Goal: Task Accomplishment & Management: Use online tool/utility

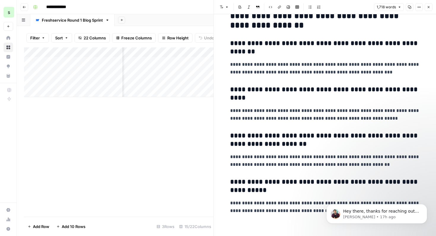
scroll to position [344, 0]
click at [430, 7] on icon "button" at bounding box center [429, 7] width 4 height 4
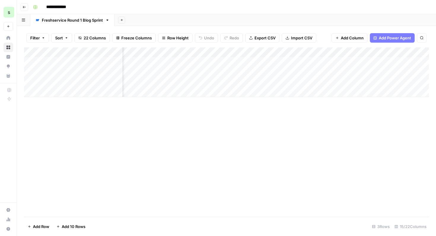
click at [400, 74] on div "Add Column" at bounding box center [226, 72] width 405 height 50
click at [237, 72] on div "Add Column" at bounding box center [226, 72] width 405 height 50
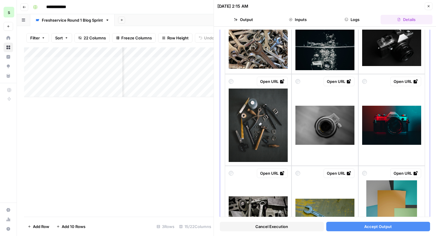
scroll to position [350, 0]
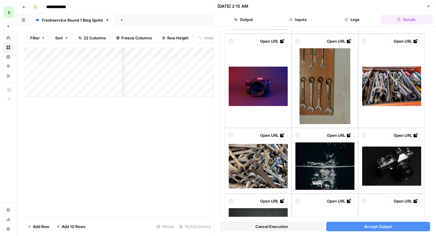
click at [303, 21] on button "Inputs" at bounding box center [298, 19] width 52 height 9
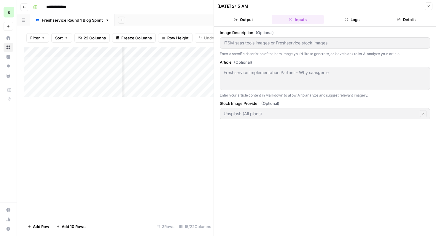
click at [433, 5] on header "[DATE] 2:15 AM Close Output Inputs Logs Details" at bounding box center [325, 13] width 222 height 27
click at [431, 5] on button "Close" at bounding box center [429, 6] width 8 height 8
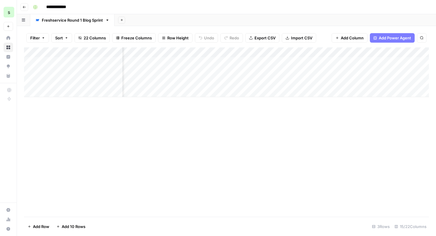
click at [235, 71] on div "Add Column" at bounding box center [226, 72] width 405 height 50
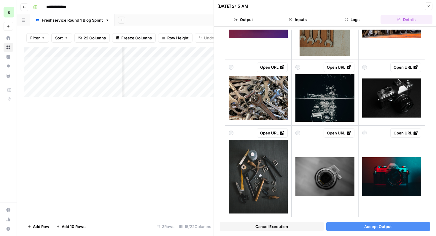
scroll to position [441, 0]
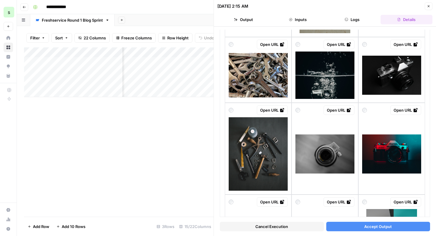
click at [291, 228] on button "Cancel Execution" at bounding box center [272, 226] width 104 height 9
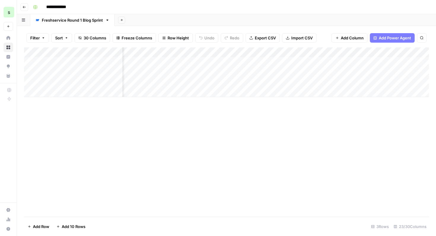
scroll to position [0, 451]
click at [311, 83] on div "Add Column" at bounding box center [226, 72] width 405 height 50
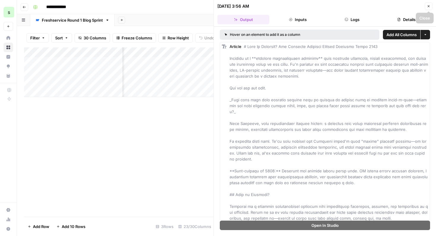
click at [430, 4] on icon "button" at bounding box center [429, 6] width 4 height 4
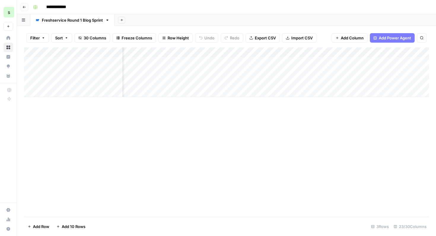
click at [371, 82] on div "Add Column" at bounding box center [226, 72] width 405 height 50
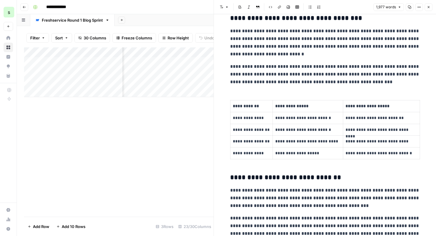
scroll to position [960, 0]
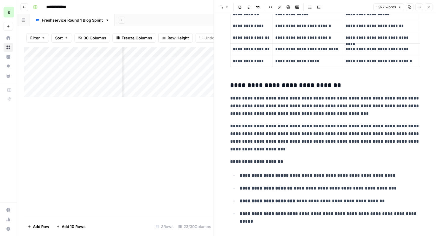
click at [429, 7] on icon "button" at bounding box center [429, 7] width 4 height 4
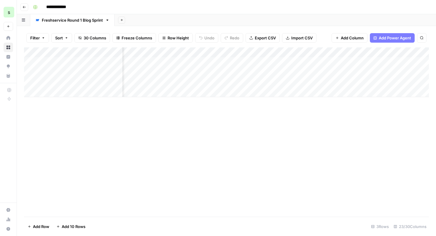
scroll to position [0, 1138]
click at [21, 7] on button "Go back" at bounding box center [24, 7] width 8 height 8
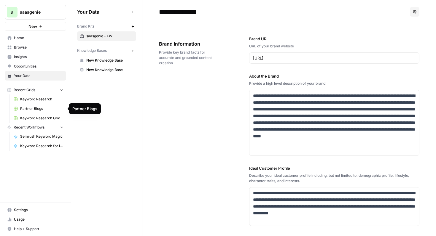
click at [45, 108] on span "Partner Blogs" at bounding box center [41, 108] width 43 height 5
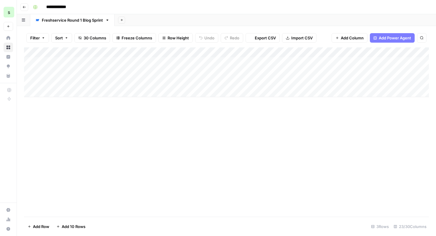
click at [25, 8] on icon "button" at bounding box center [25, 7] width 4 height 4
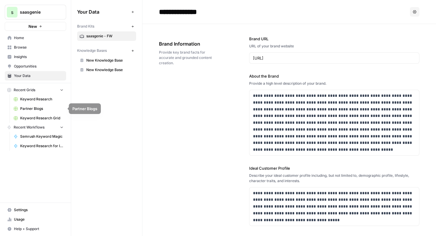
click at [48, 98] on span "Keyword Research" at bounding box center [41, 99] width 43 height 5
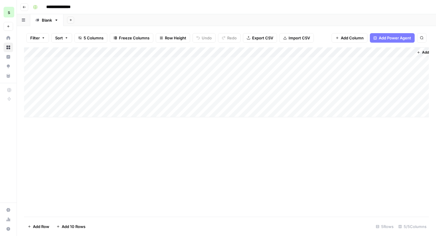
click at [25, 6] on icon "button" at bounding box center [25, 7] width 4 height 4
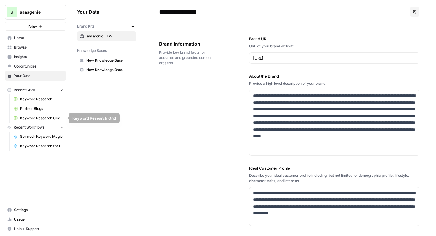
click at [52, 119] on span "Keyword Research Grid" at bounding box center [41, 118] width 43 height 5
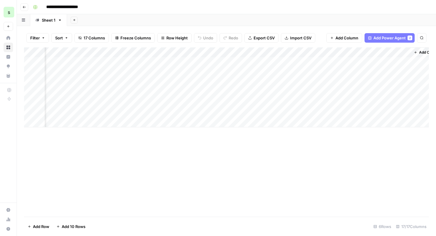
scroll to position [0, 752]
click at [331, 53] on div "Add Column" at bounding box center [226, 87] width 405 height 80
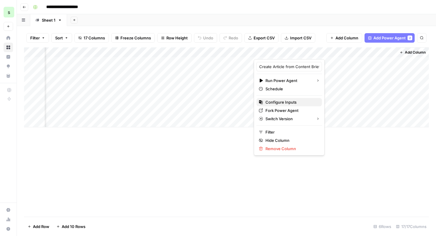
click at [298, 101] on span "Configure Inputs" at bounding box center [292, 102] width 52 height 6
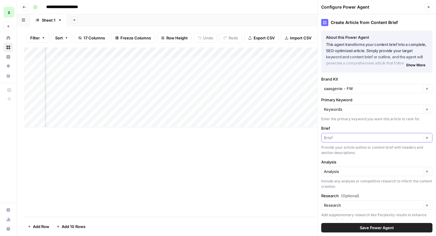
click at [388, 140] on input "Brief" at bounding box center [373, 138] width 98 height 6
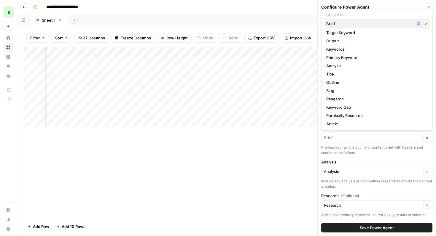
click at [363, 23] on span "Brief" at bounding box center [369, 24] width 86 height 6
type input "Brief"
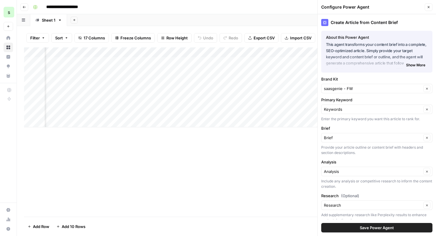
scroll to position [17, 0]
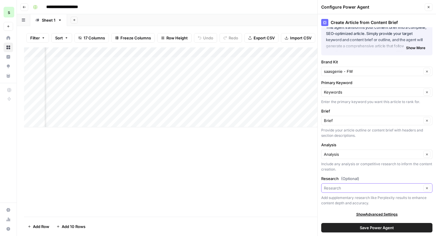
click at [373, 191] on input "Research (Optional)" at bounding box center [373, 188] width 98 height 6
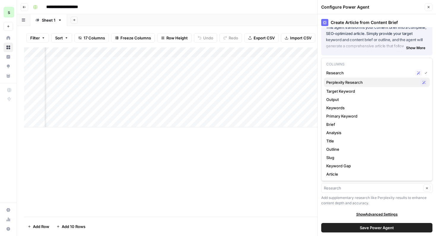
click at [363, 81] on span "Perplexity Research" at bounding box center [372, 83] width 92 height 6
type input "Perplexity Research"
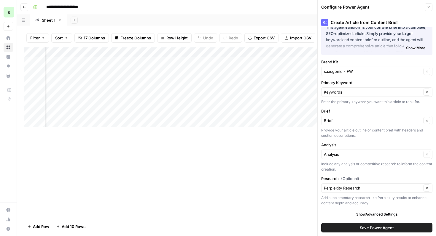
click at [380, 231] on span "Save Power Agent" at bounding box center [377, 228] width 34 height 6
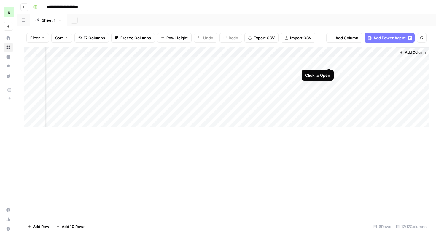
click at [329, 64] on div "Add Column" at bounding box center [226, 87] width 405 height 80
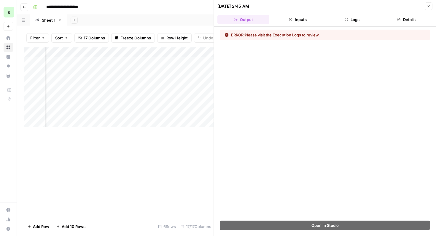
click at [293, 35] on button "Execution Logs" at bounding box center [287, 35] width 28 height 6
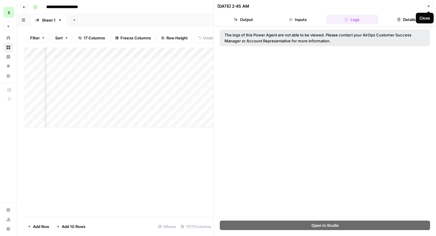
click at [429, 6] on icon "button" at bounding box center [429, 6] width 4 height 4
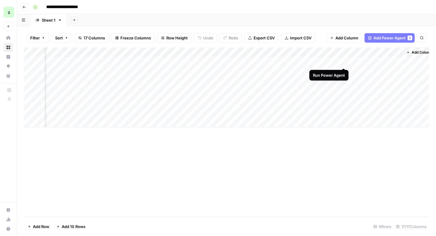
click at [345, 61] on div "Add Column" at bounding box center [226, 87] width 405 height 80
click at [285, 62] on div "Add Column" at bounding box center [226, 87] width 405 height 80
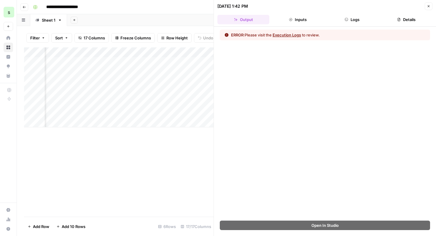
click at [291, 35] on button "Execution Logs" at bounding box center [287, 35] width 28 height 6
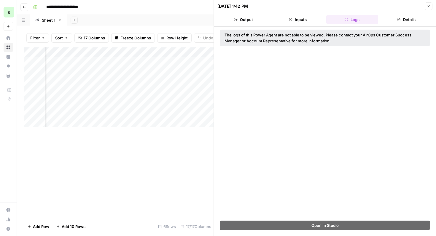
click at [406, 16] on button "Details" at bounding box center [407, 19] width 52 height 9
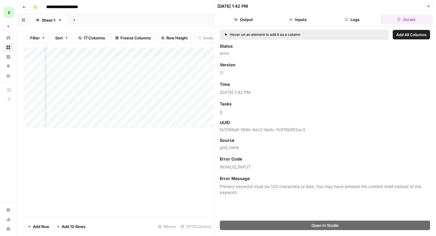
click at [429, 6] on icon "button" at bounding box center [429, 6] width 4 height 4
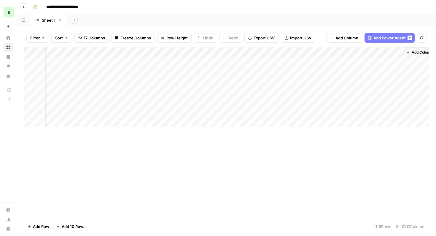
click at [338, 53] on div "Add Column" at bounding box center [226, 87] width 405 height 80
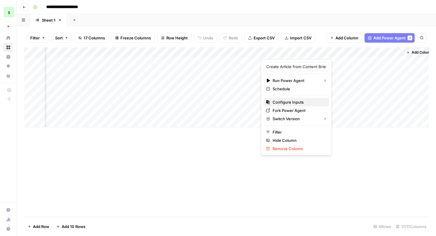
click at [303, 103] on span "Configure Inputs" at bounding box center [299, 102] width 52 height 6
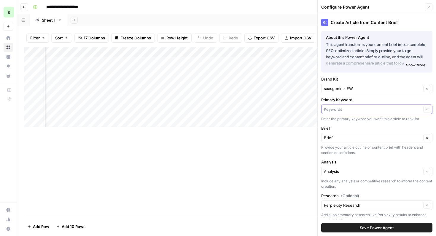
click at [371, 109] on input "Primary Keyword" at bounding box center [373, 110] width 98 height 6
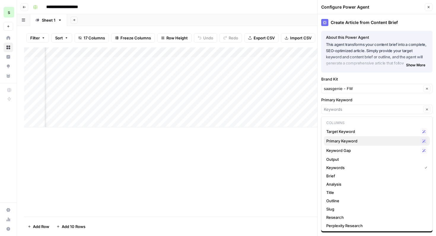
click at [364, 141] on span "Primary Keyword" at bounding box center [372, 141] width 92 height 6
type input "Primary Keyword"
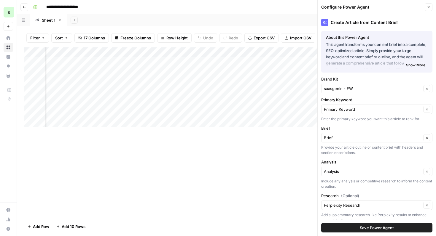
scroll to position [17, 0]
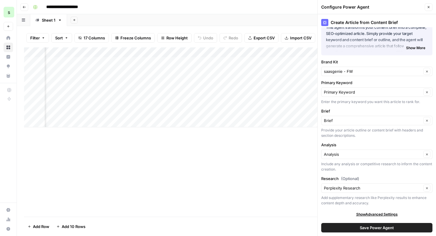
click at [360, 228] on span "Save Power Agent" at bounding box center [377, 228] width 34 height 6
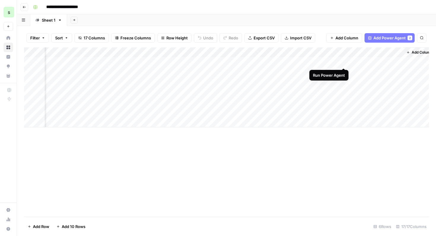
click at [343, 63] on div "Add Column" at bounding box center [226, 87] width 405 height 80
